Goal: Task Accomplishment & Management: Manage account settings

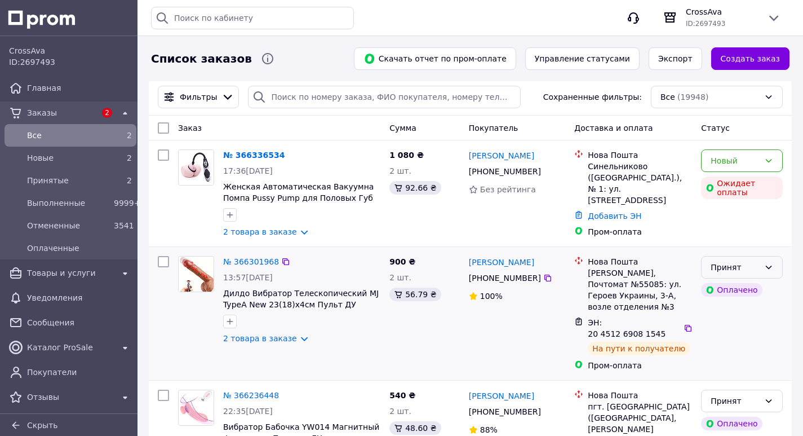
click at [766, 268] on icon at bounding box center [768, 267] width 9 height 9
click at [741, 292] on li "Выполнен" at bounding box center [741, 292] width 81 height 20
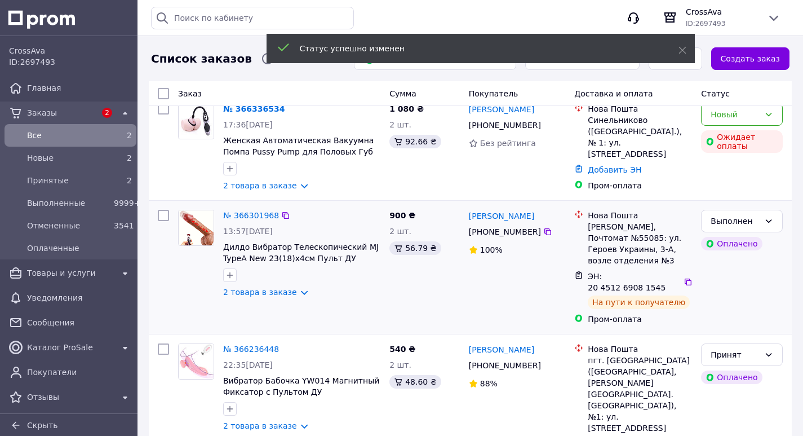
scroll to position [113, 0]
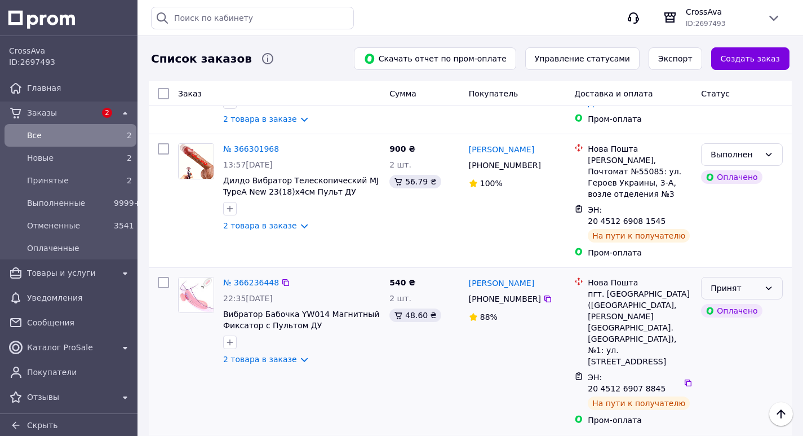
click at [771, 283] on icon at bounding box center [768, 287] width 9 height 9
click at [739, 299] on li "Выполнен" at bounding box center [741, 301] width 81 height 20
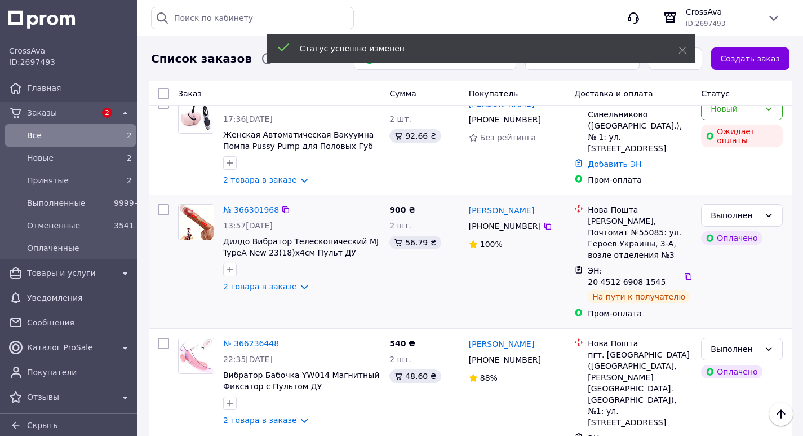
scroll to position [0, 0]
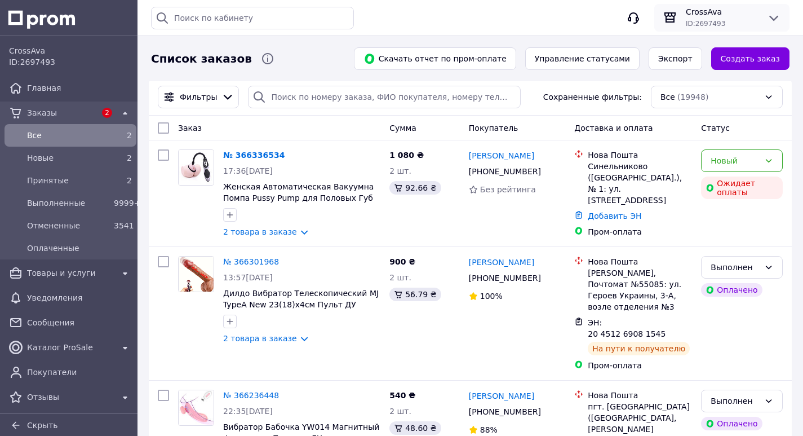
click at [760, 19] on div "CrossAva ID: 2697493" at bounding box center [721, 17] width 81 height 23
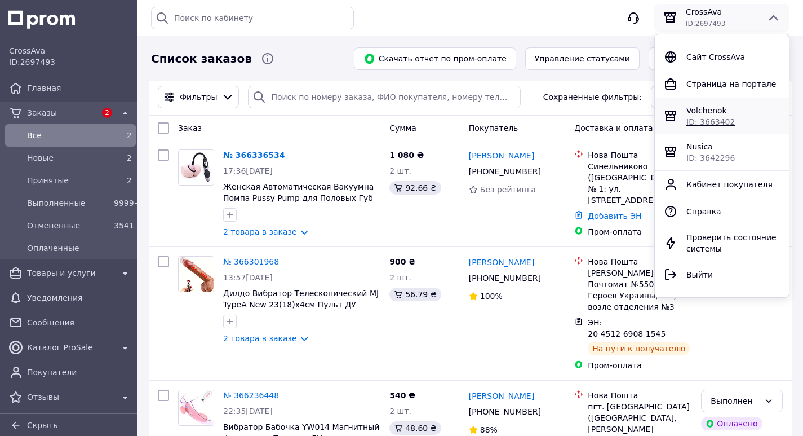
click at [726, 118] on span "ID: 3663402" at bounding box center [710, 121] width 48 height 9
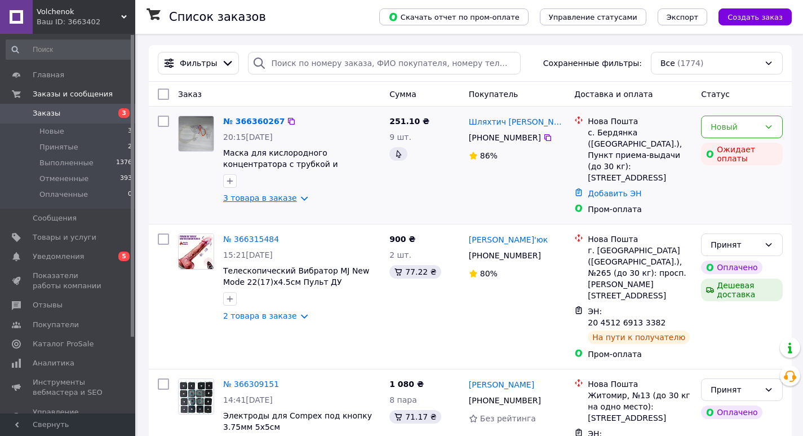
click at [294, 195] on link "3 товара в заказе" at bounding box center [260, 197] width 74 height 9
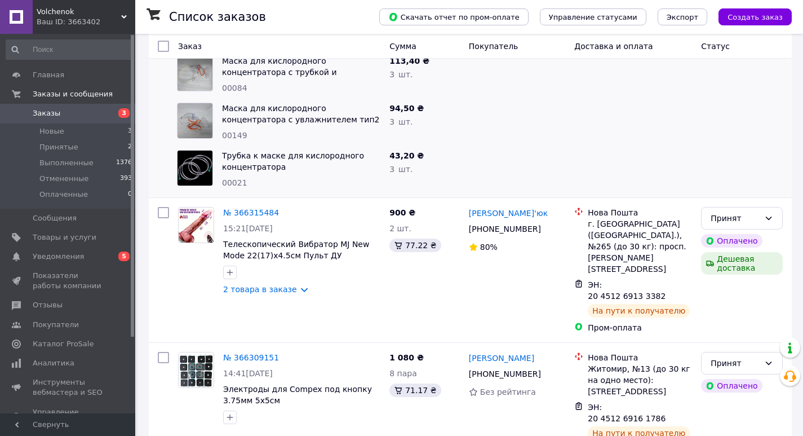
scroll to position [169, 0]
click at [772, 213] on icon at bounding box center [768, 217] width 9 height 9
click at [726, 228] on li "Выполнен" at bounding box center [741, 231] width 81 height 20
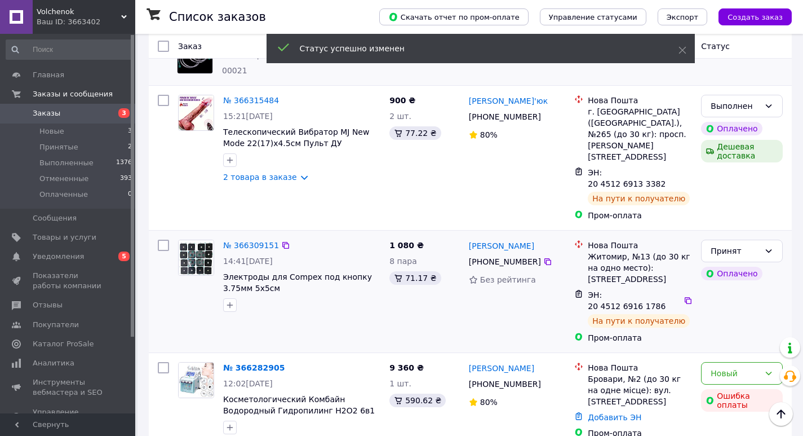
scroll to position [282, 0]
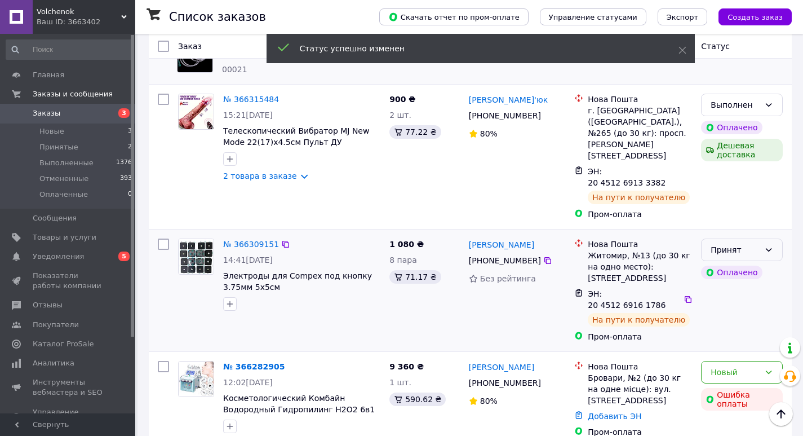
click at [773, 238] on div "Принят" at bounding box center [742, 249] width 82 height 23
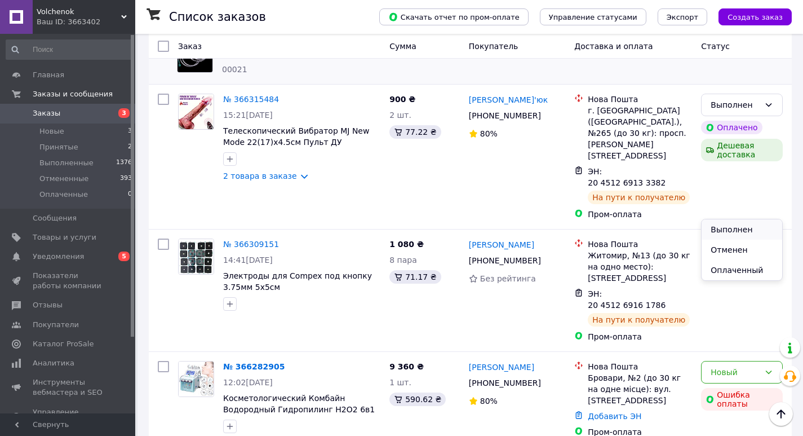
click at [730, 226] on li "Выполнен" at bounding box center [741, 229] width 81 height 20
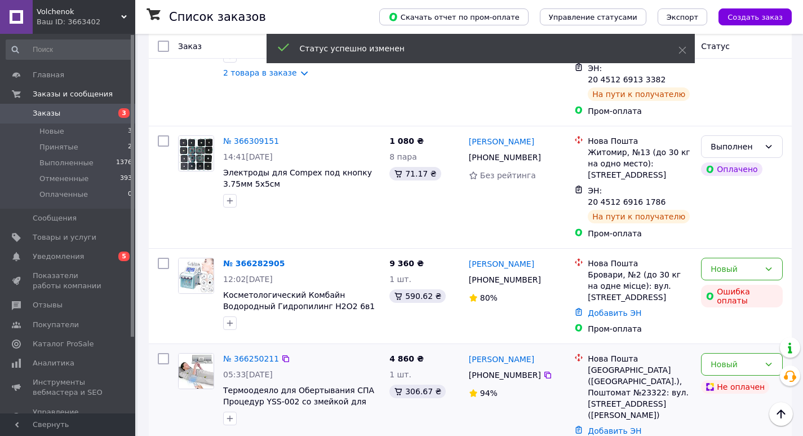
scroll to position [451, 0]
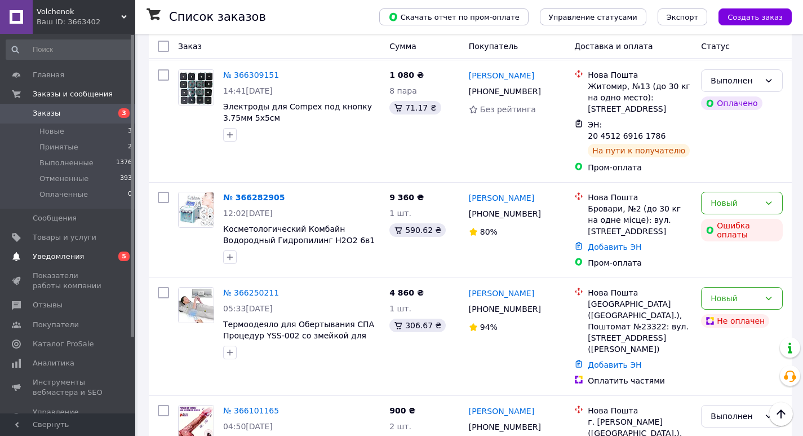
click at [75, 257] on span "Уведомления" at bounding box center [58, 256] width 51 height 10
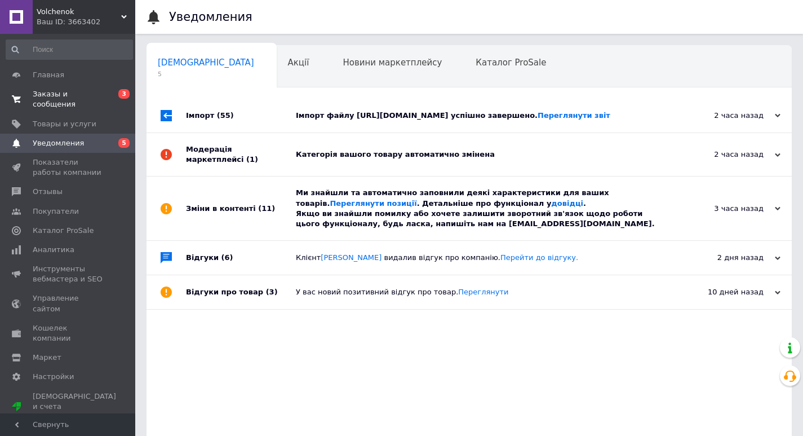
click at [66, 92] on span "Заказы и сообщения" at bounding box center [69, 99] width 72 height 20
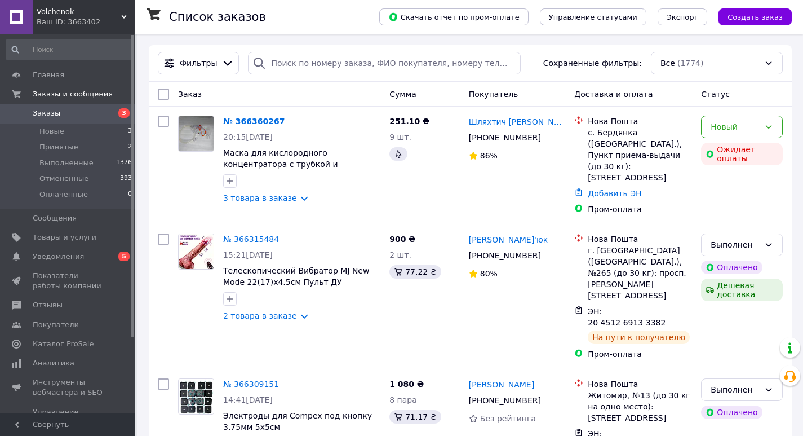
click at [69, 15] on span "Volchenok" at bounding box center [79, 12] width 85 height 10
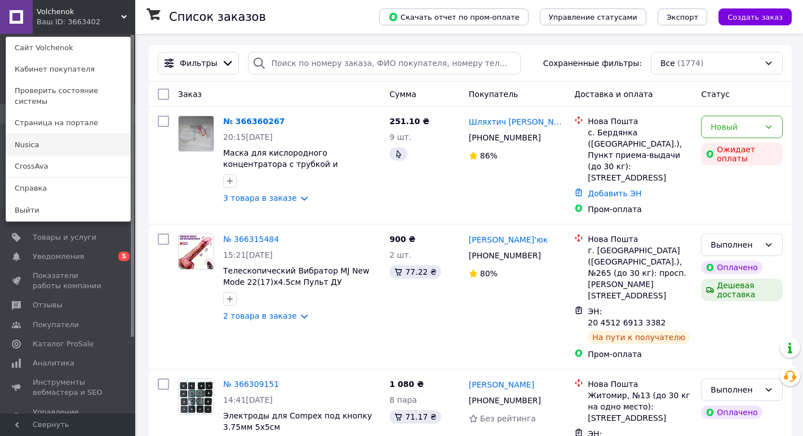
click at [29, 135] on link "Nusica" at bounding box center [68, 144] width 124 height 21
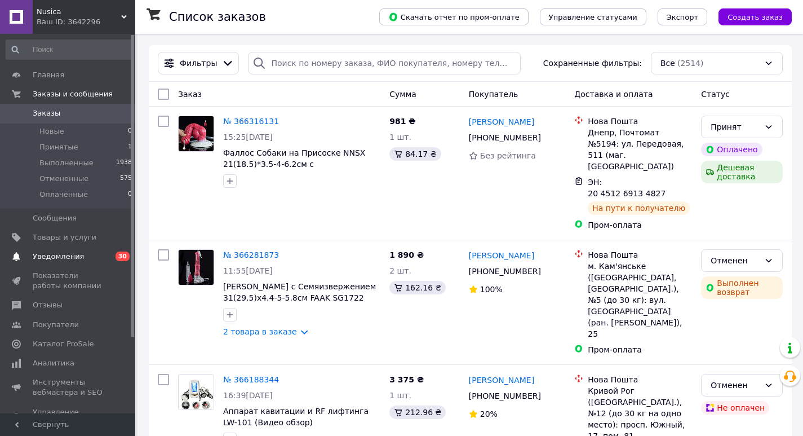
click at [36, 254] on span "Уведомления" at bounding box center [58, 256] width 51 height 10
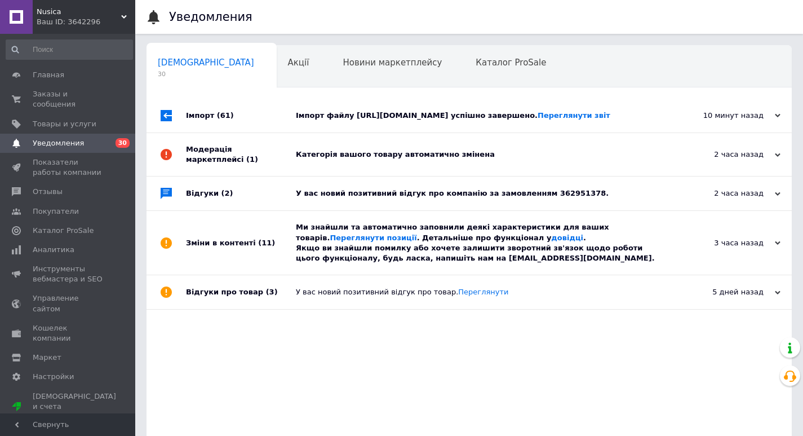
click at [467, 198] on div "У вас новий позитивний відгук про компанію за замовленням 362951378." at bounding box center [482, 193] width 372 height 10
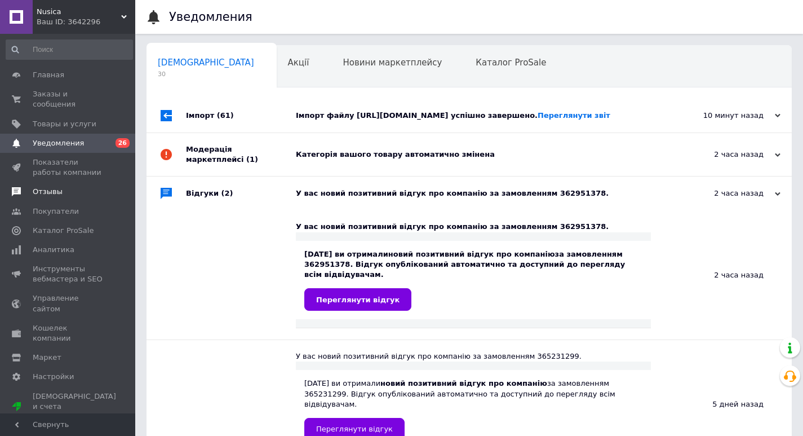
click at [51, 187] on span "Отзывы" at bounding box center [48, 192] width 30 height 10
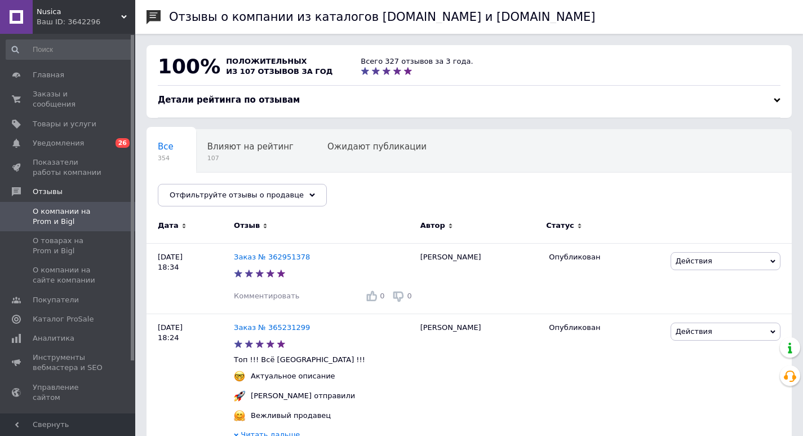
click at [95, 12] on span "Nusica" at bounding box center [79, 12] width 85 height 10
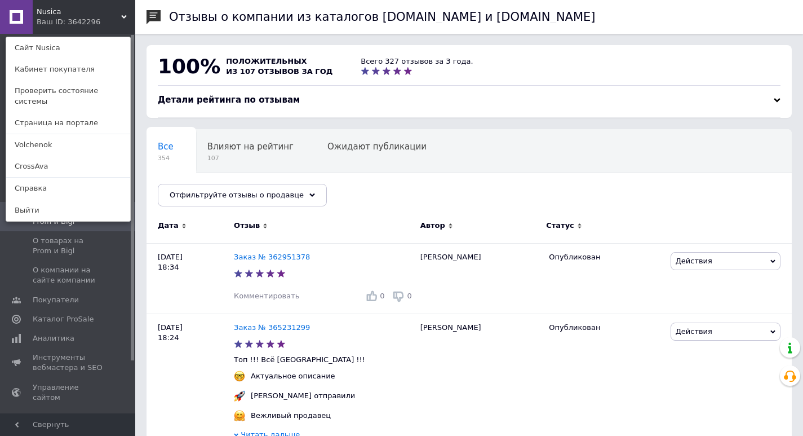
click at [358, 184] on div "Все 354 Влияют на рейтинг 107 Ожидают публикации 0 Опубликованы без комме... 33…" at bounding box center [468, 173] width 645 height 93
click at [424, 188] on div "Все 354 Влияют на рейтинг 107 Ожидают публикации 0 Опубликованы без комме... 33…" at bounding box center [468, 173] width 645 height 93
click at [18, 156] on link "CrossAva" at bounding box center [68, 166] width 124 height 21
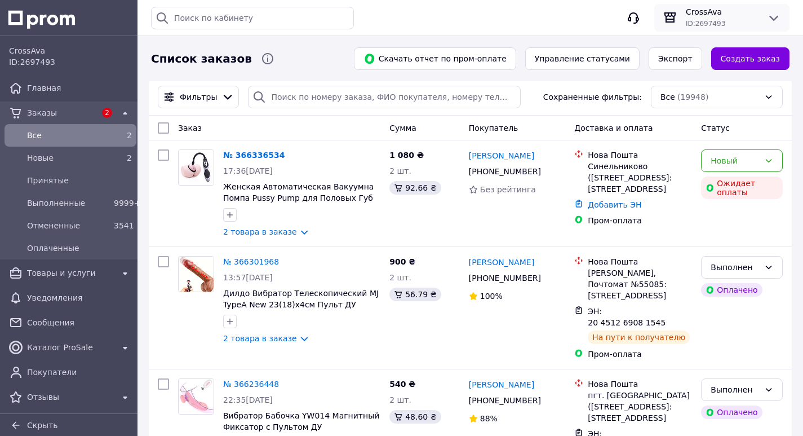
click at [768, 20] on icon at bounding box center [774, 18] width 14 height 14
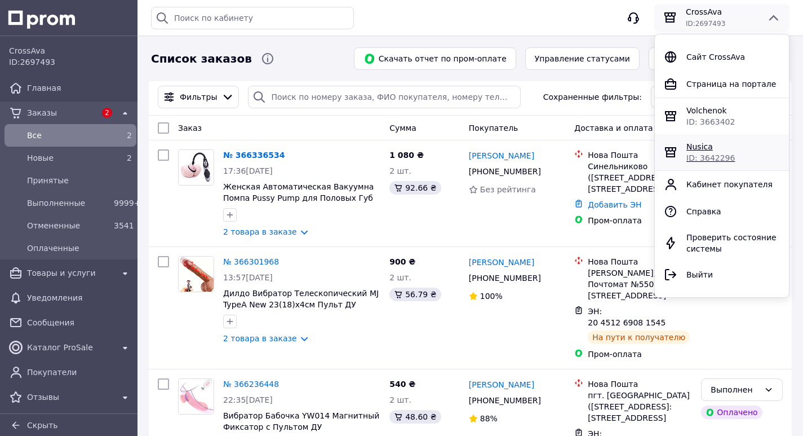
click at [700, 154] on span "ID: 3642296" at bounding box center [710, 157] width 48 height 9
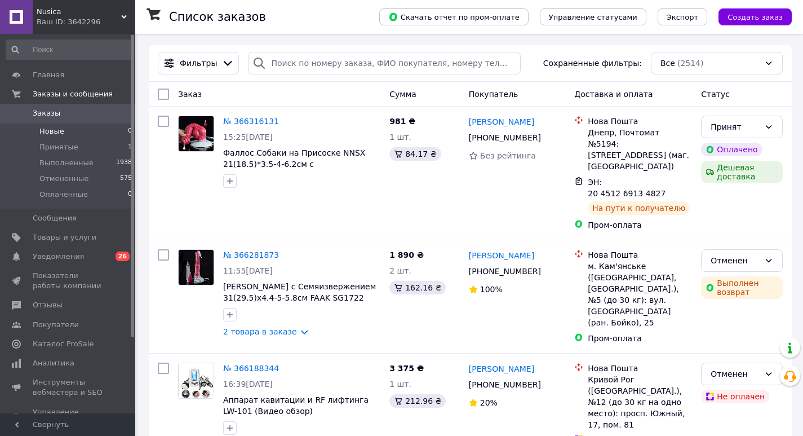
click at [43, 129] on span "Новые" at bounding box center [51, 131] width 25 height 10
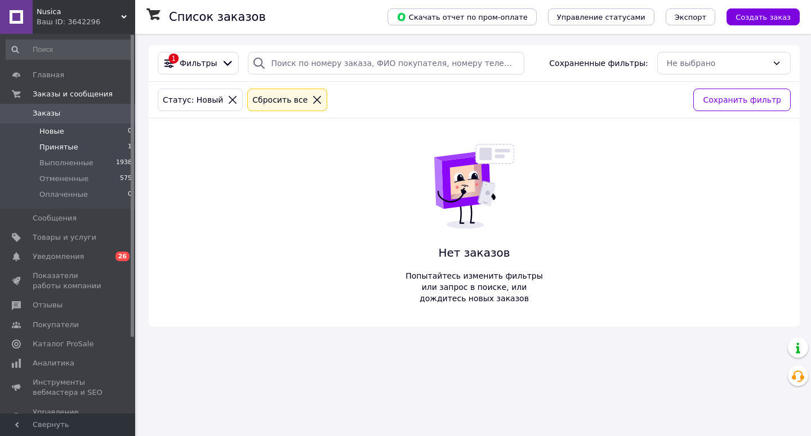
click at [57, 148] on span "Принятые" at bounding box center [58, 147] width 39 height 10
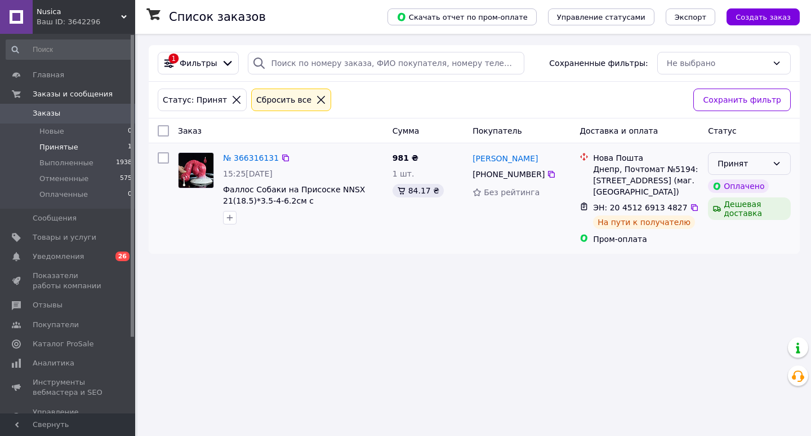
click at [776, 162] on icon at bounding box center [776, 163] width 9 height 9
click at [748, 184] on li "Выполнен" at bounding box center [750, 188] width 82 height 20
click at [88, 10] on span "Nusica" at bounding box center [79, 12] width 85 height 10
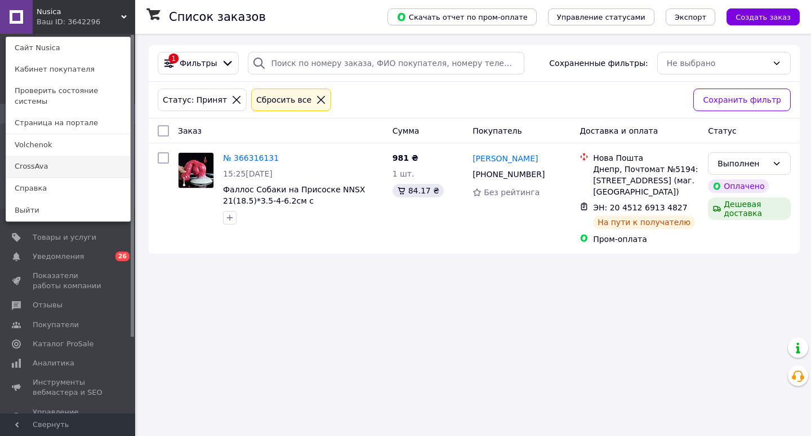
click at [33, 156] on link "CrossAva" at bounding box center [68, 166] width 124 height 21
